Goal: Check status: Check status

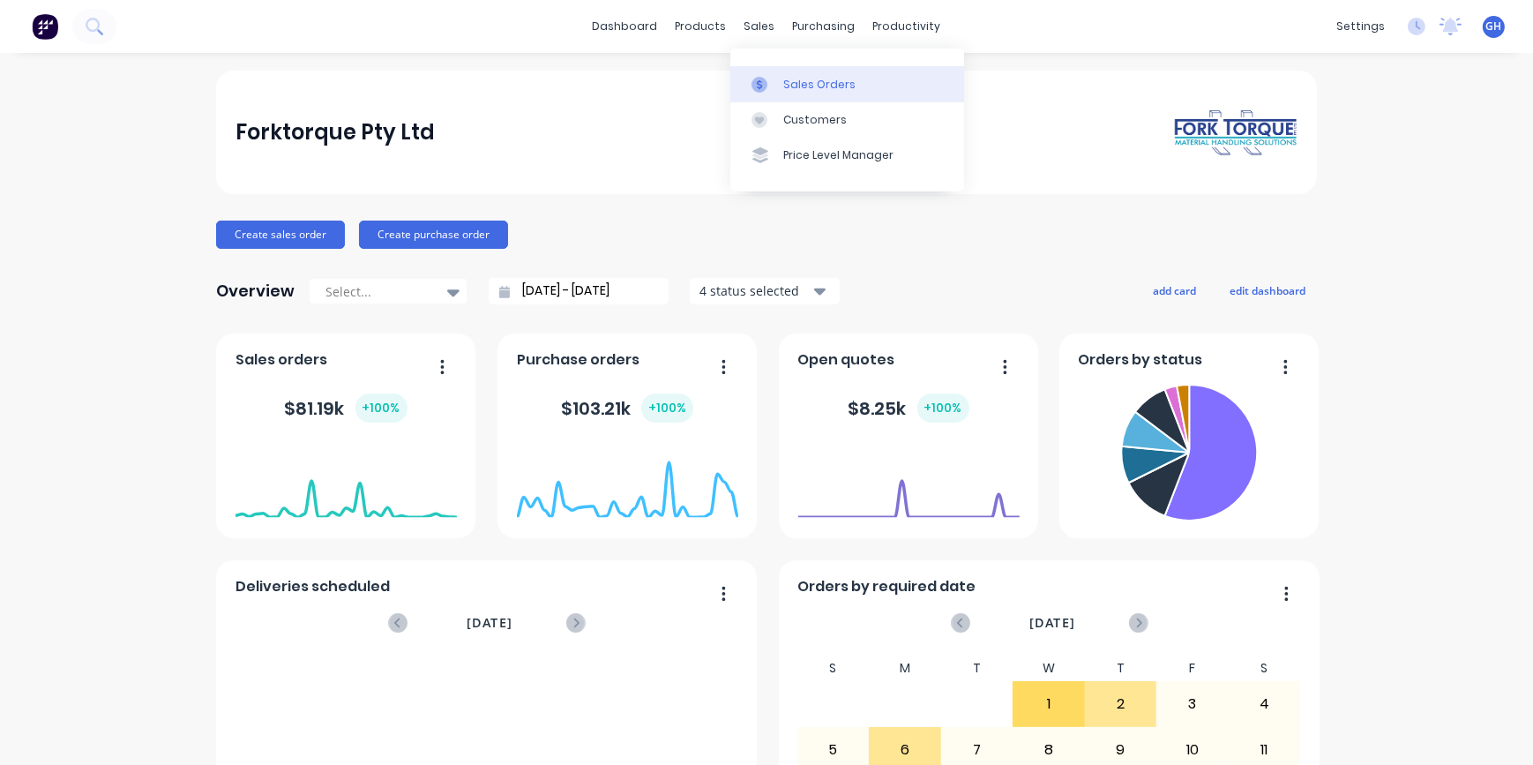
click at [813, 87] on div "Sales Orders" at bounding box center [819, 85] width 72 height 16
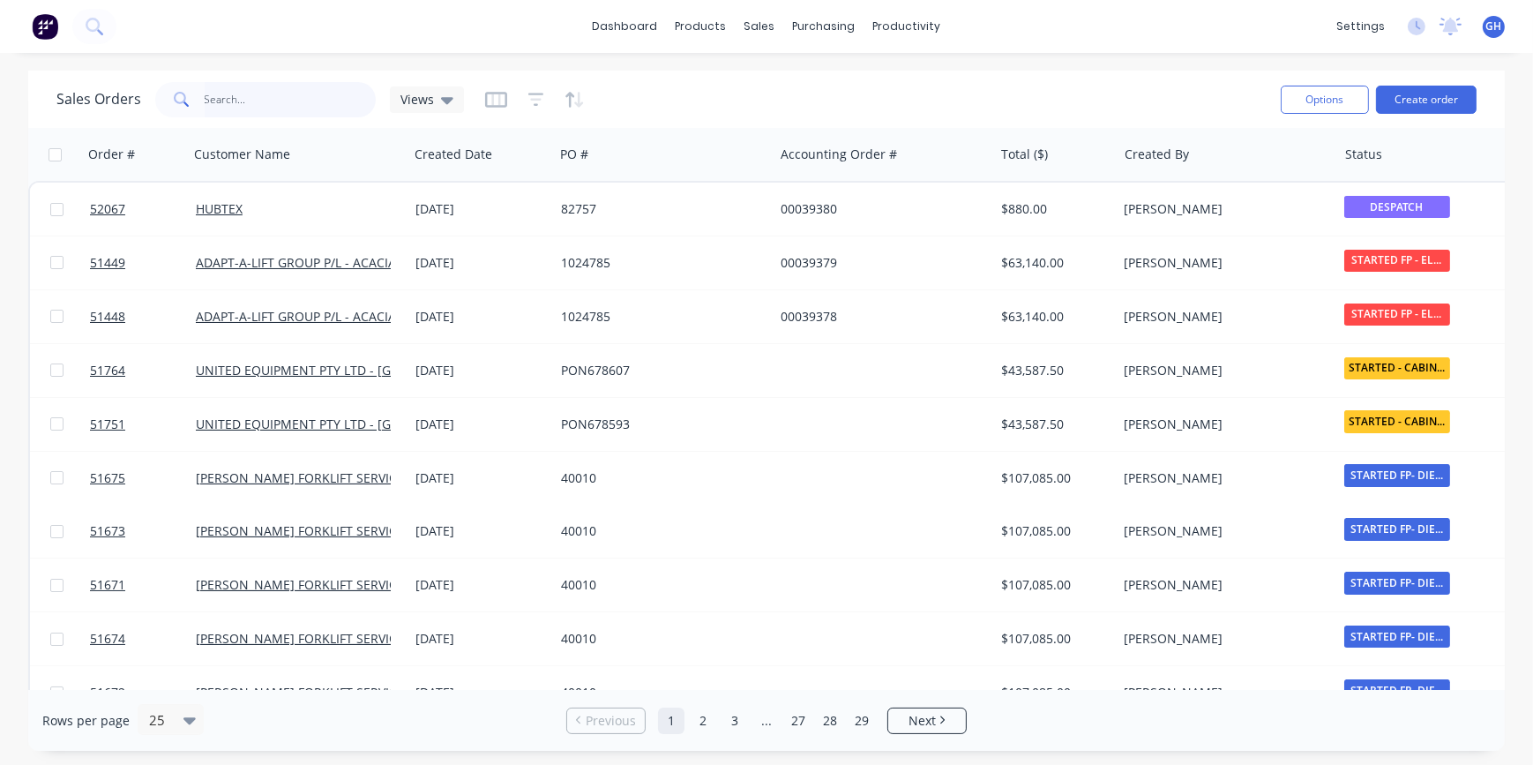
click at [229, 96] on input "text" at bounding box center [291, 99] width 172 height 35
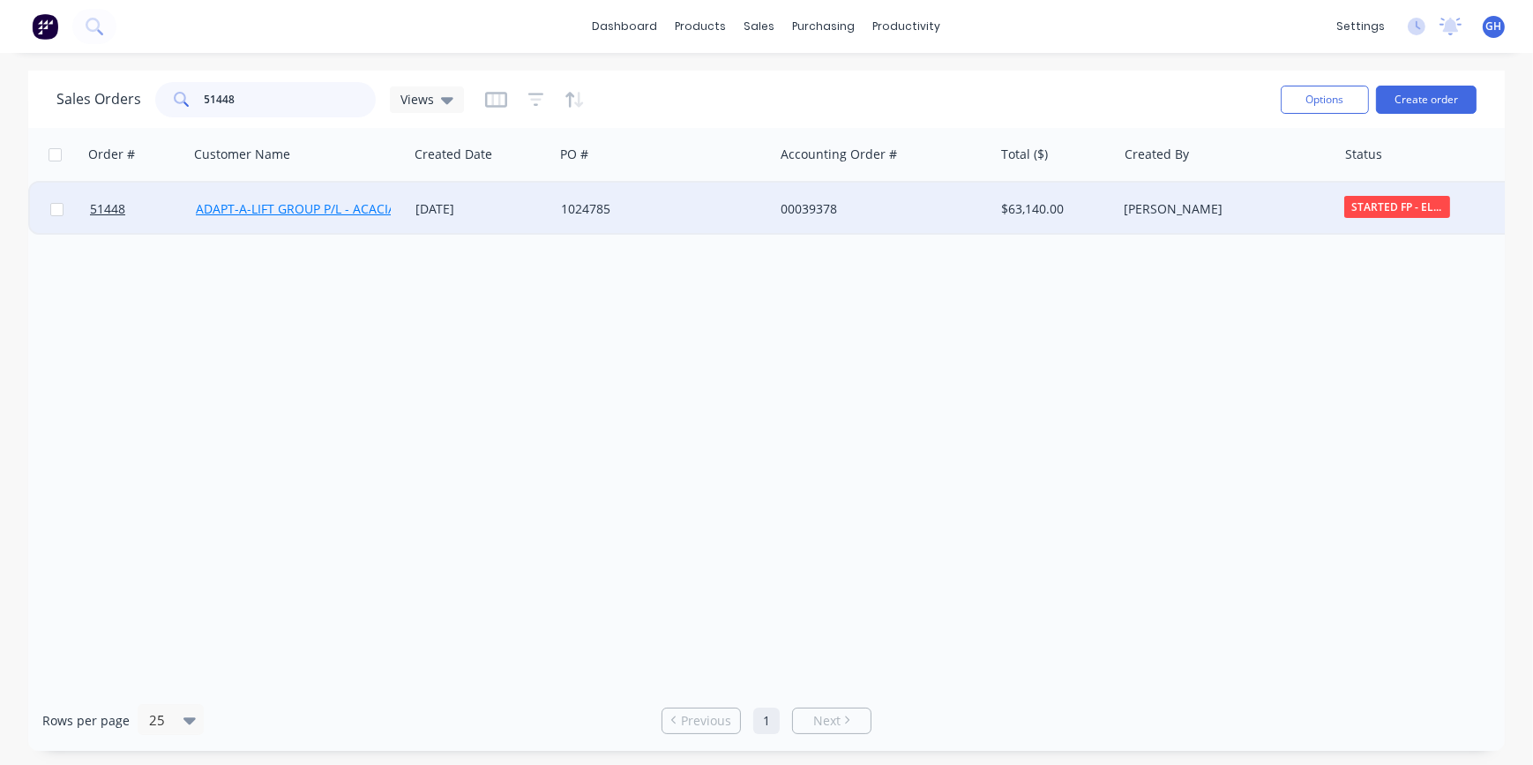
type input "51448"
click at [292, 206] on link "ADAPT-A-LIFT GROUP P/L - ACACIA RIDGE" at bounding box center [316, 208] width 240 height 17
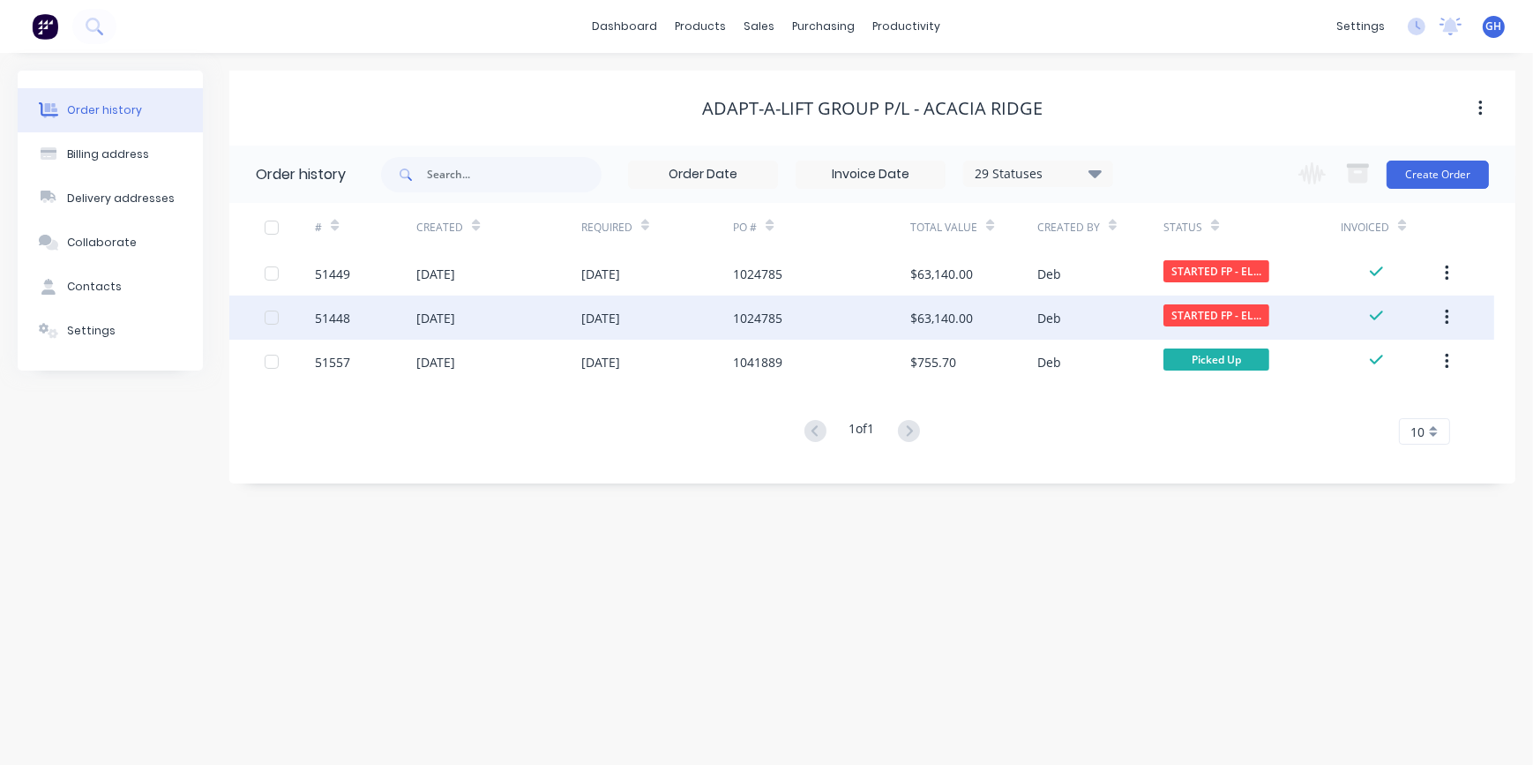
click at [439, 325] on div "[DATE]" at bounding box center [435, 318] width 39 height 19
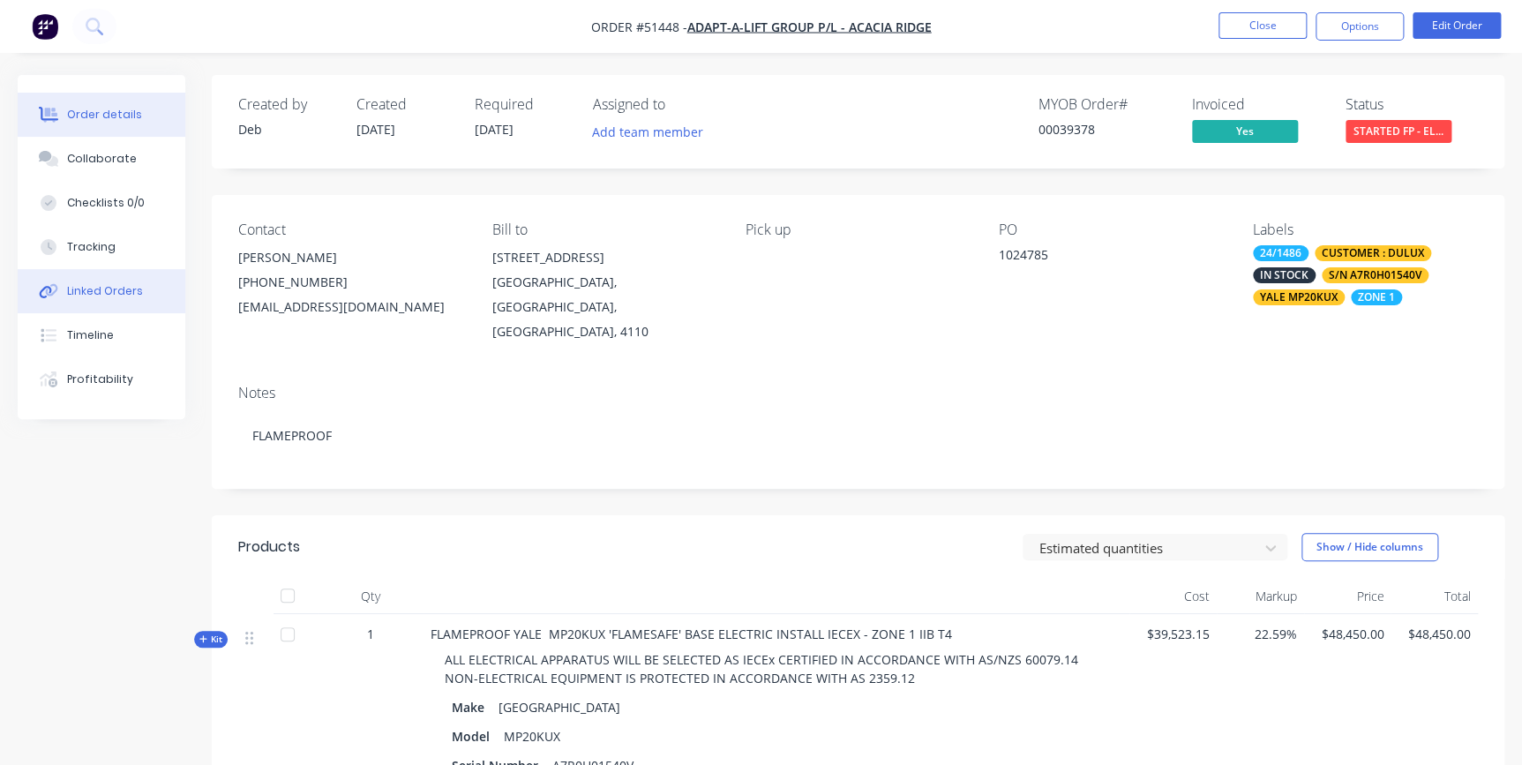
click at [124, 294] on div "Linked Orders" at bounding box center [105, 291] width 76 height 16
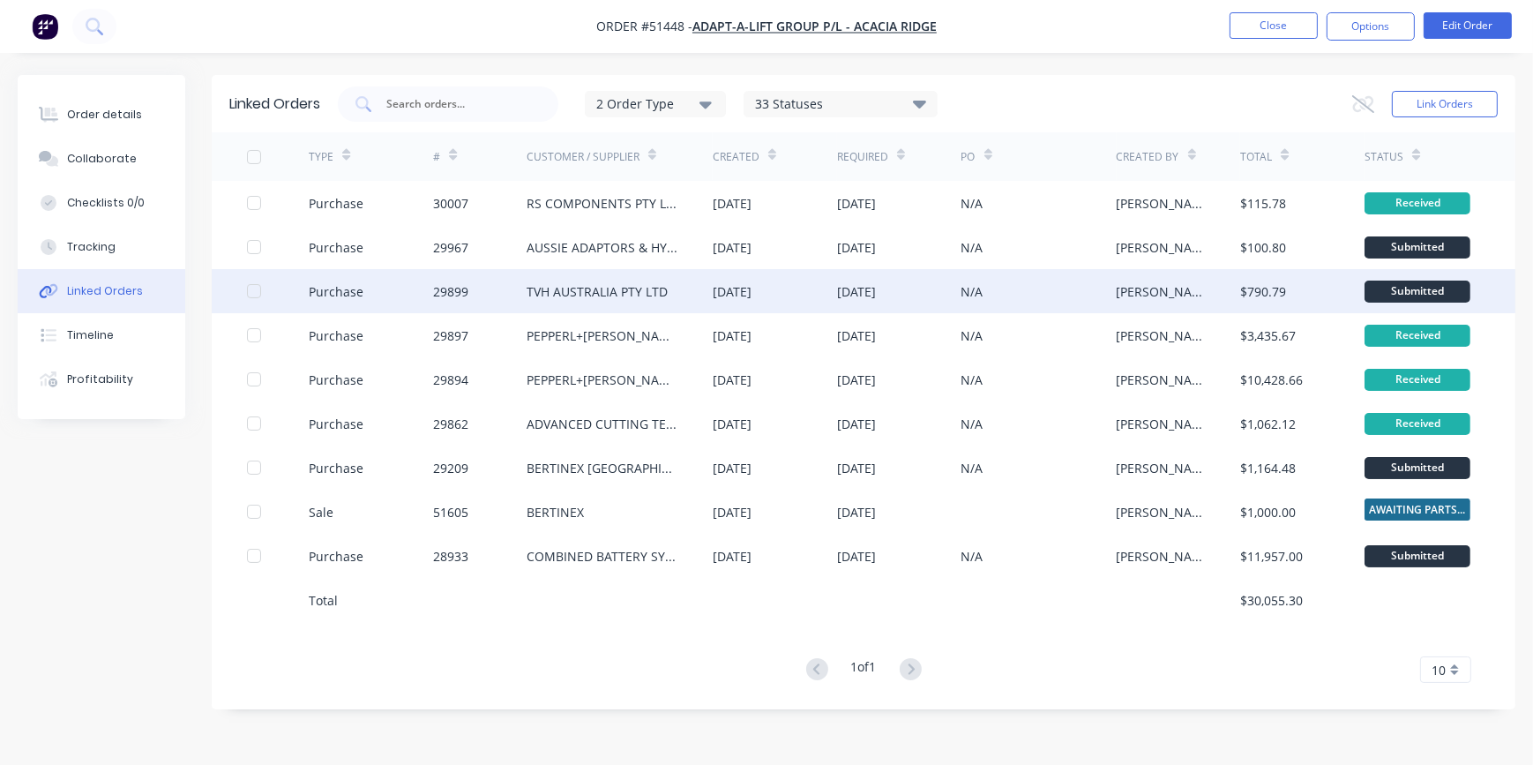
click at [626, 296] on div "TVH AUSTRALIA PTY LTD" at bounding box center [597, 291] width 141 height 19
